Goal: Ask a question

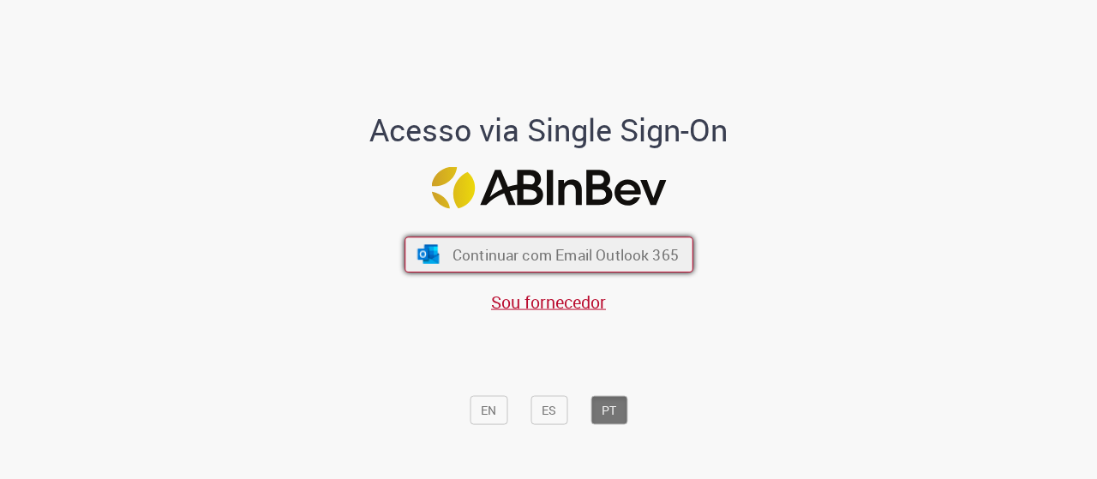
click at [548, 248] on span "Continuar com Email Outlook 365" at bounding box center [565, 254] width 226 height 20
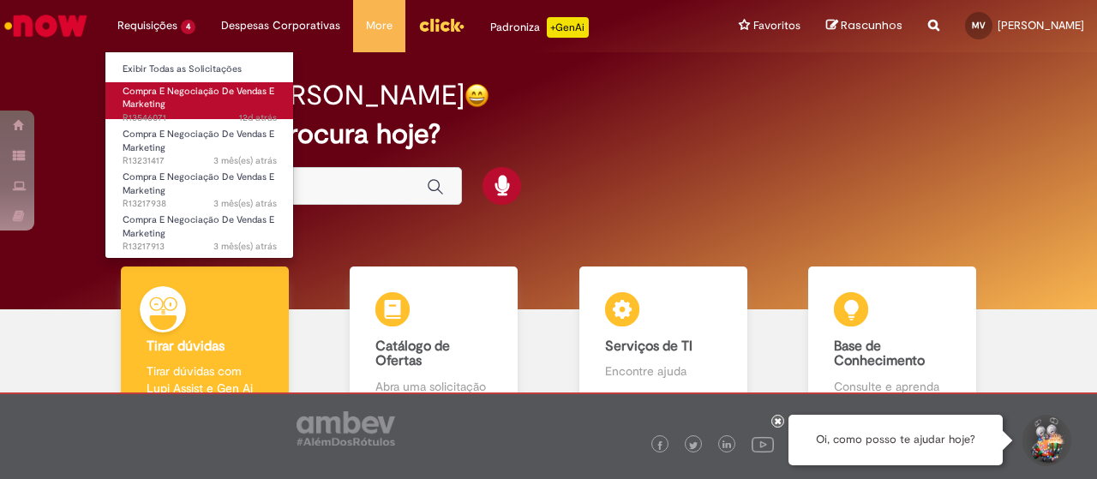
click at [192, 105] on link "Compra E Negociação De Vendas E Marketing 12d atrás 12 dias atrás R13546071" at bounding box center [199, 100] width 189 height 37
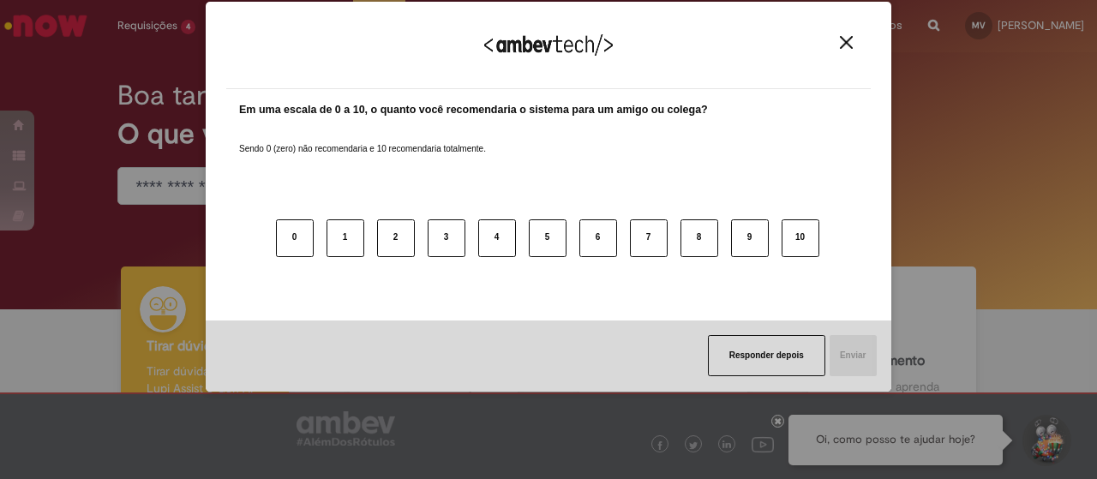
click at [852, 41] on img "Close" at bounding box center [846, 42] width 13 height 13
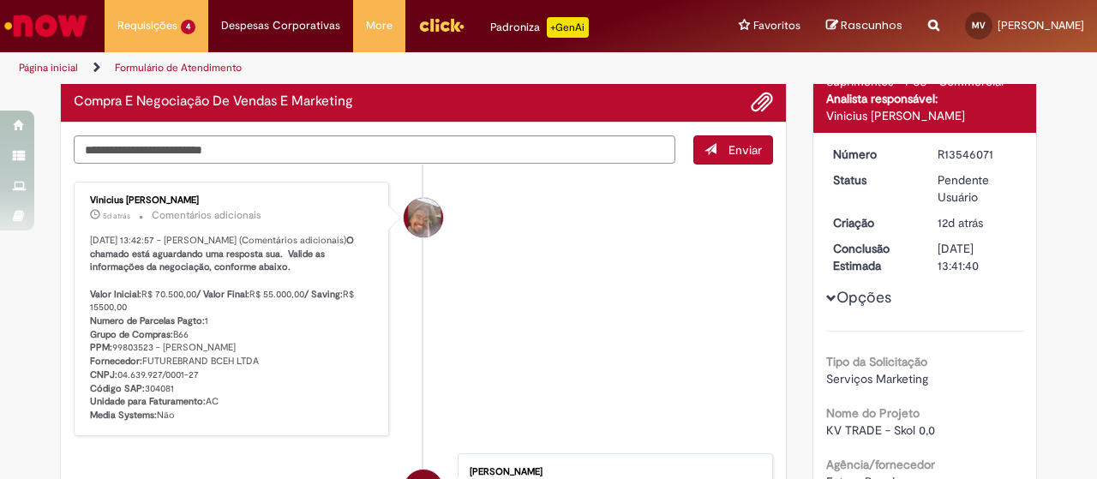
scroll to position [135, 0]
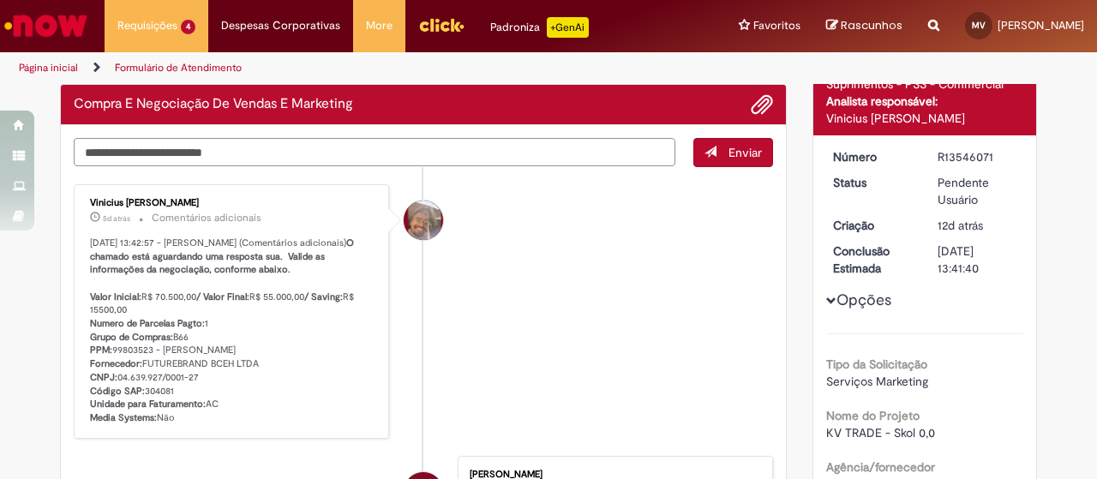
click at [372, 148] on textarea "Digite sua mensagem aqui..." at bounding box center [375, 152] width 602 height 28
type textarea "**"
click at [728, 145] on span "Enviar" at bounding box center [744, 152] width 33 height 15
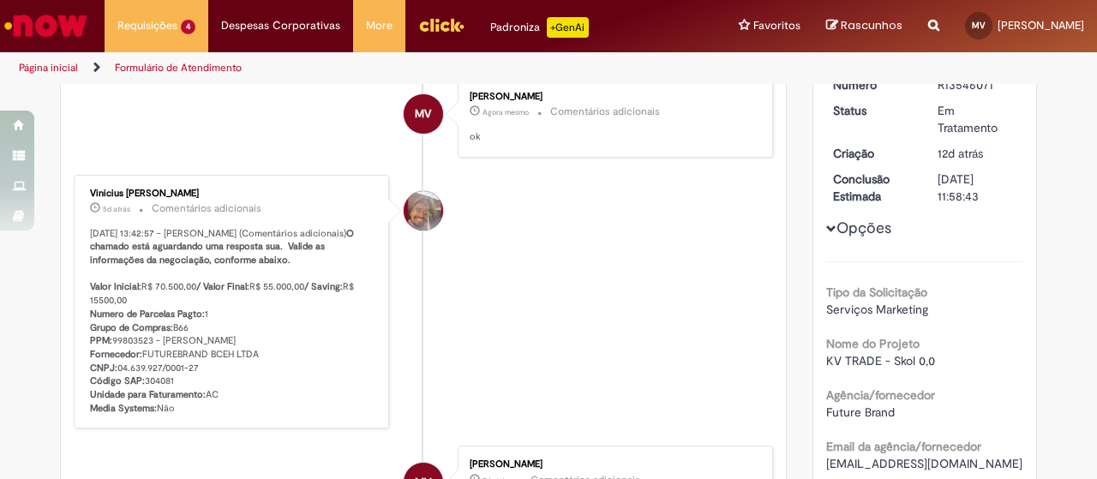
scroll to position [207, 0]
click at [581, 281] on li "Vinicius [PERSON_NAME] 5d atrás 5 dias atrás Comentários adicionais [DATE] 13:4…" at bounding box center [423, 301] width 699 height 254
